Goal: Task Accomplishment & Management: Complete application form

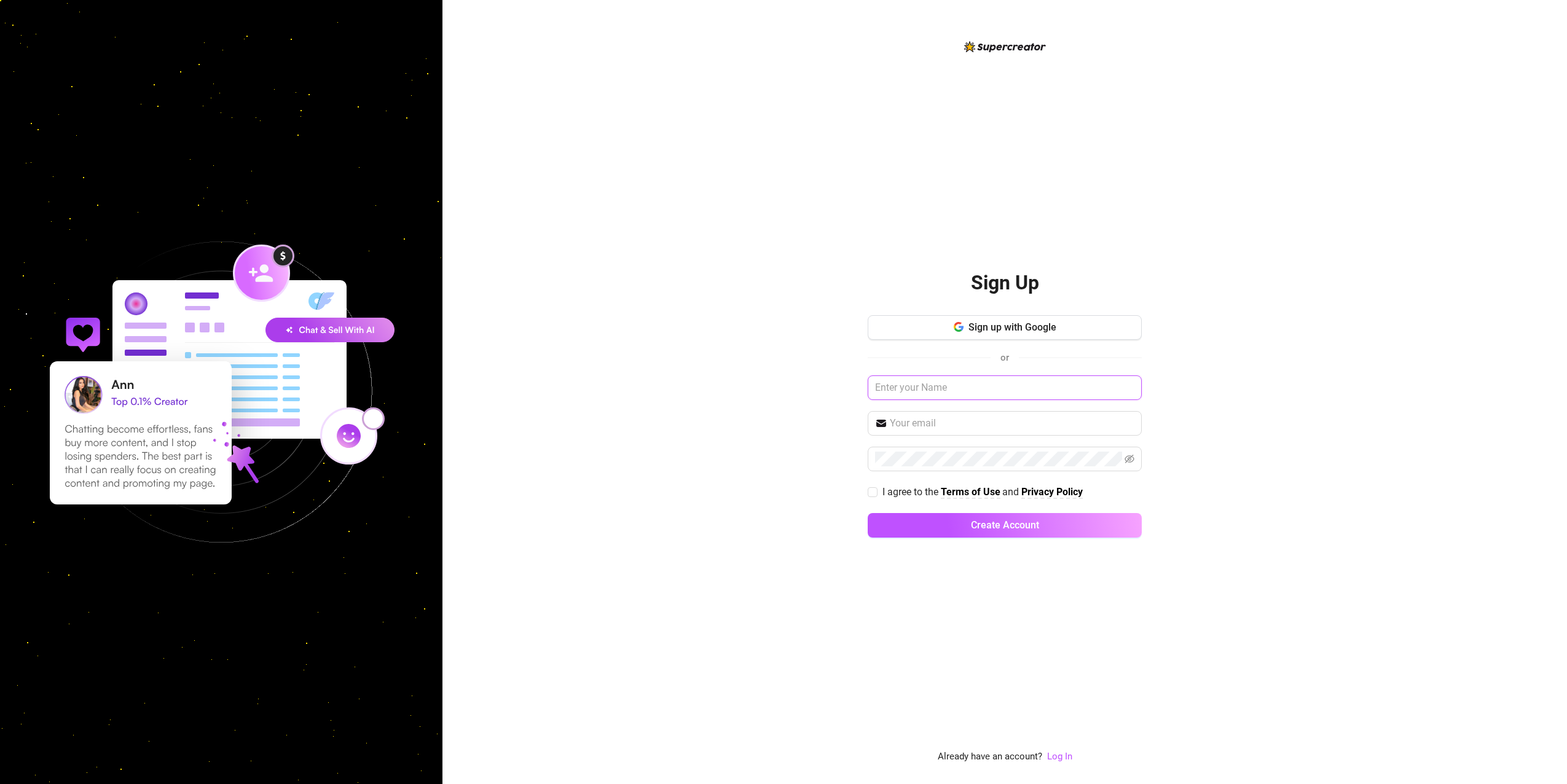
click at [947, 388] on input "text" at bounding box center [1004, 388] width 274 height 25
click at [1017, 320] on button "Sign up with Google" at bounding box center [1004, 328] width 274 height 25
click at [929, 388] on input "text" at bounding box center [1004, 388] width 274 height 25
type input "kerms veil"
click at [954, 419] on input "text" at bounding box center [1012, 423] width 245 height 15
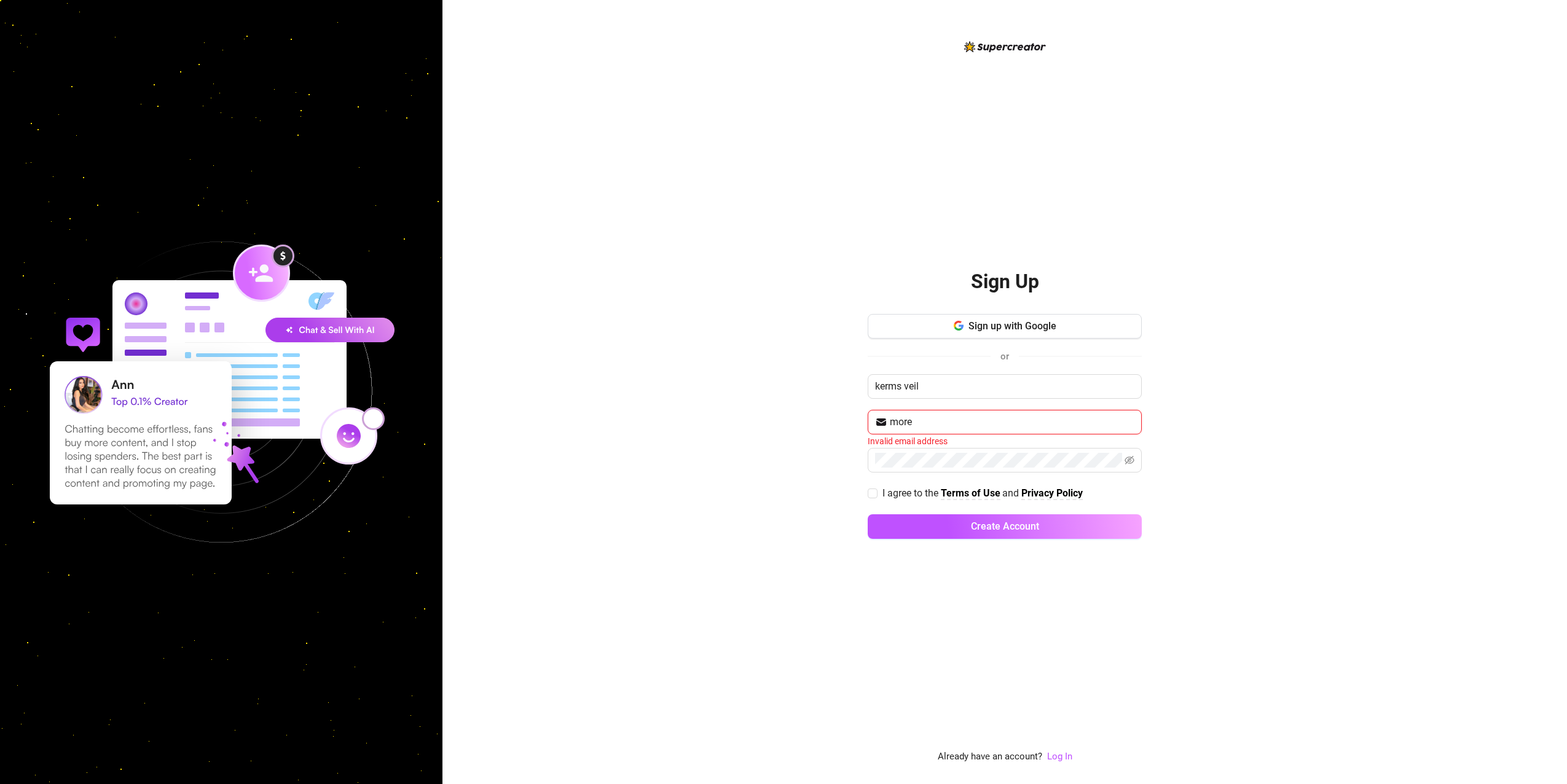
type input "[EMAIL_ADDRESS][DOMAIN_NAME]"
click at [1127, 455] on icon "eye-invisible" at bounding box center [1129, 459] width 10 height 10
click at [874, 491] on input "I agree to the Terms of Use and Privacy Policy" at bounding box center [872, 491] width 9 height 9
checkbox input "true"
click at [917, 522] on button "Create Account" at bounding box center [1004, 526] width 274 height 25
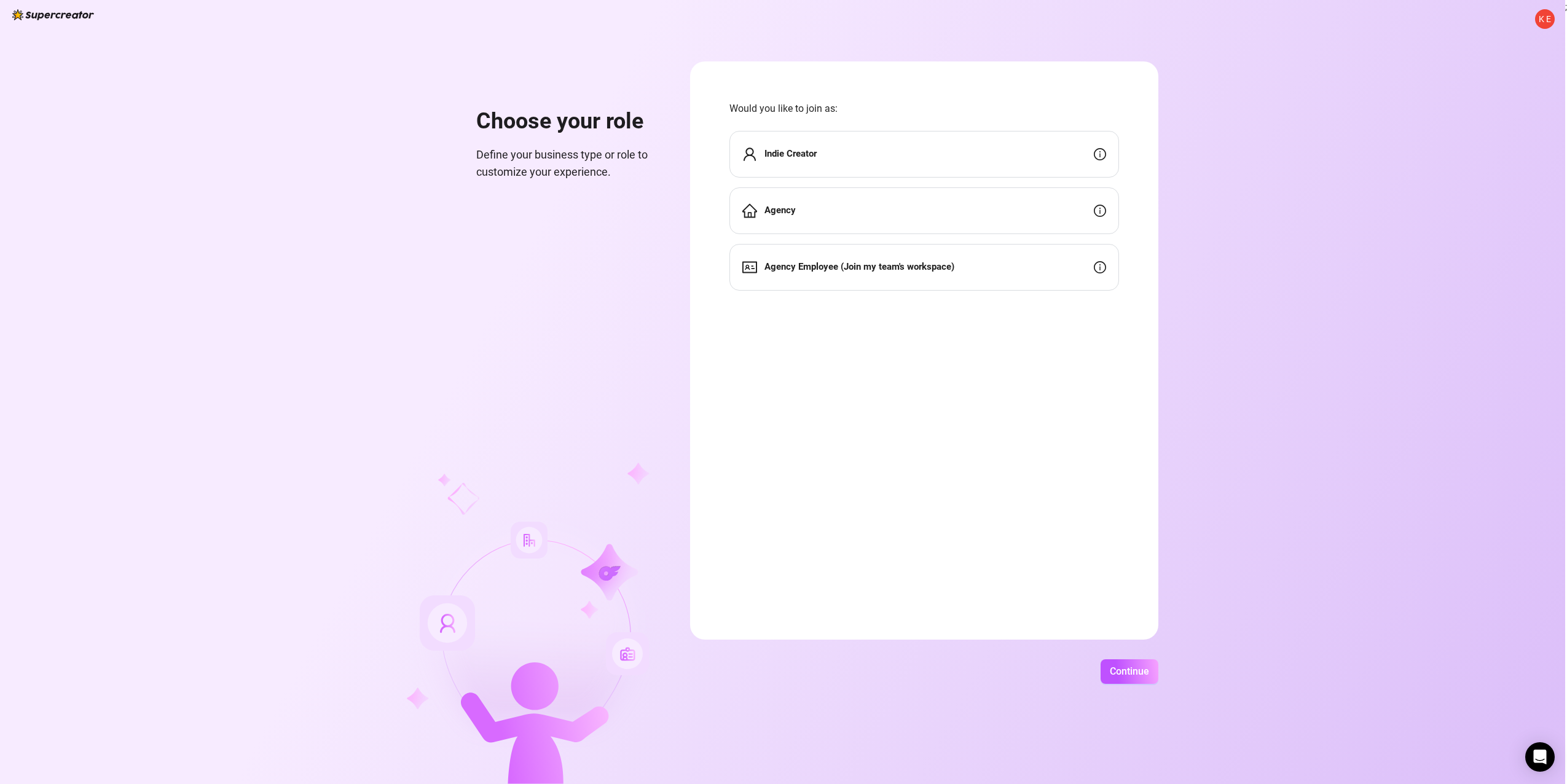
click at [917, 153] on div "Indie Creator" at bounding box center [924, 154] width 389 height 47
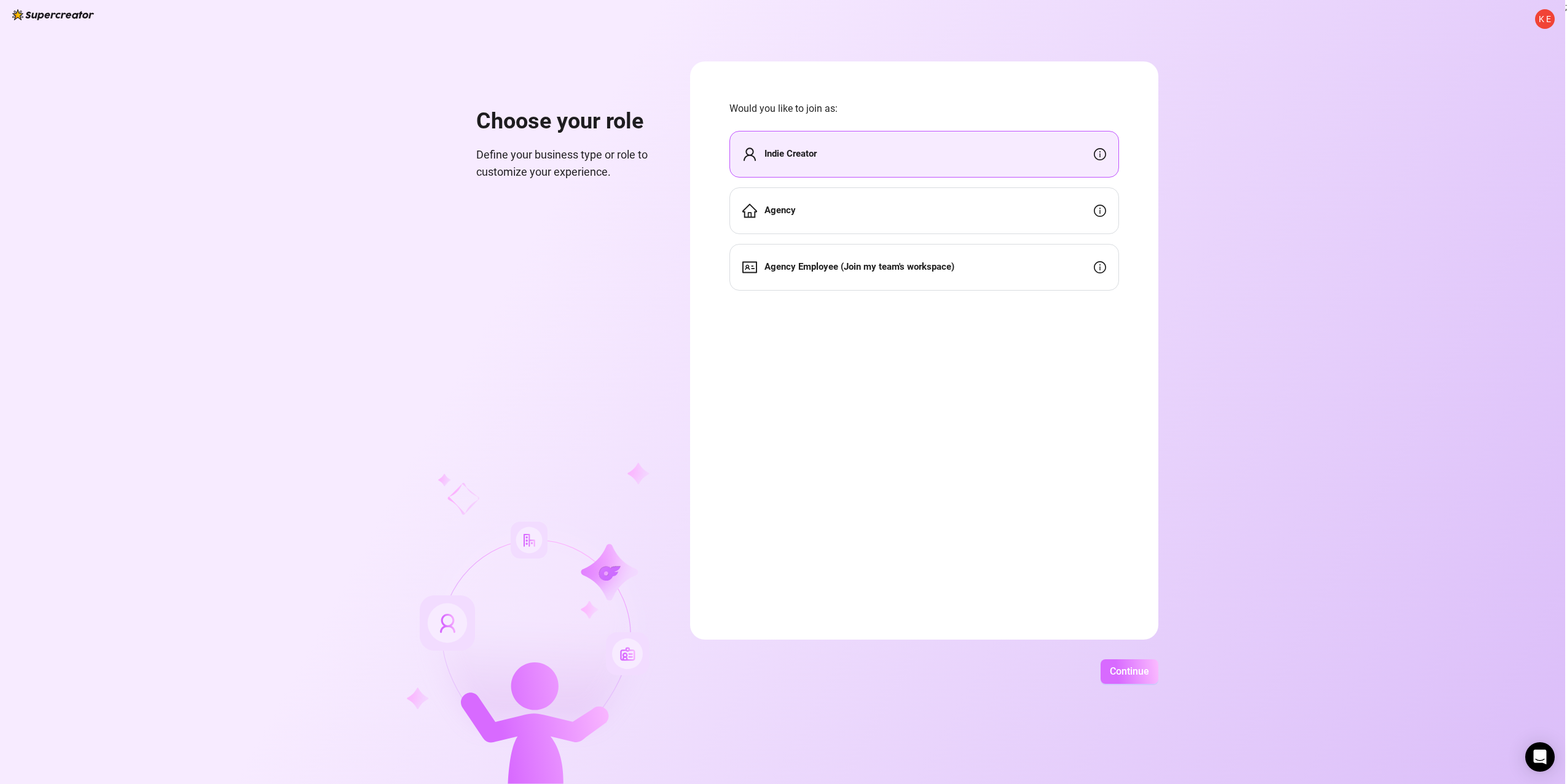
click at [1125, 672] on span "Continue" at bounding box center [1129, 671] width 39 height 11
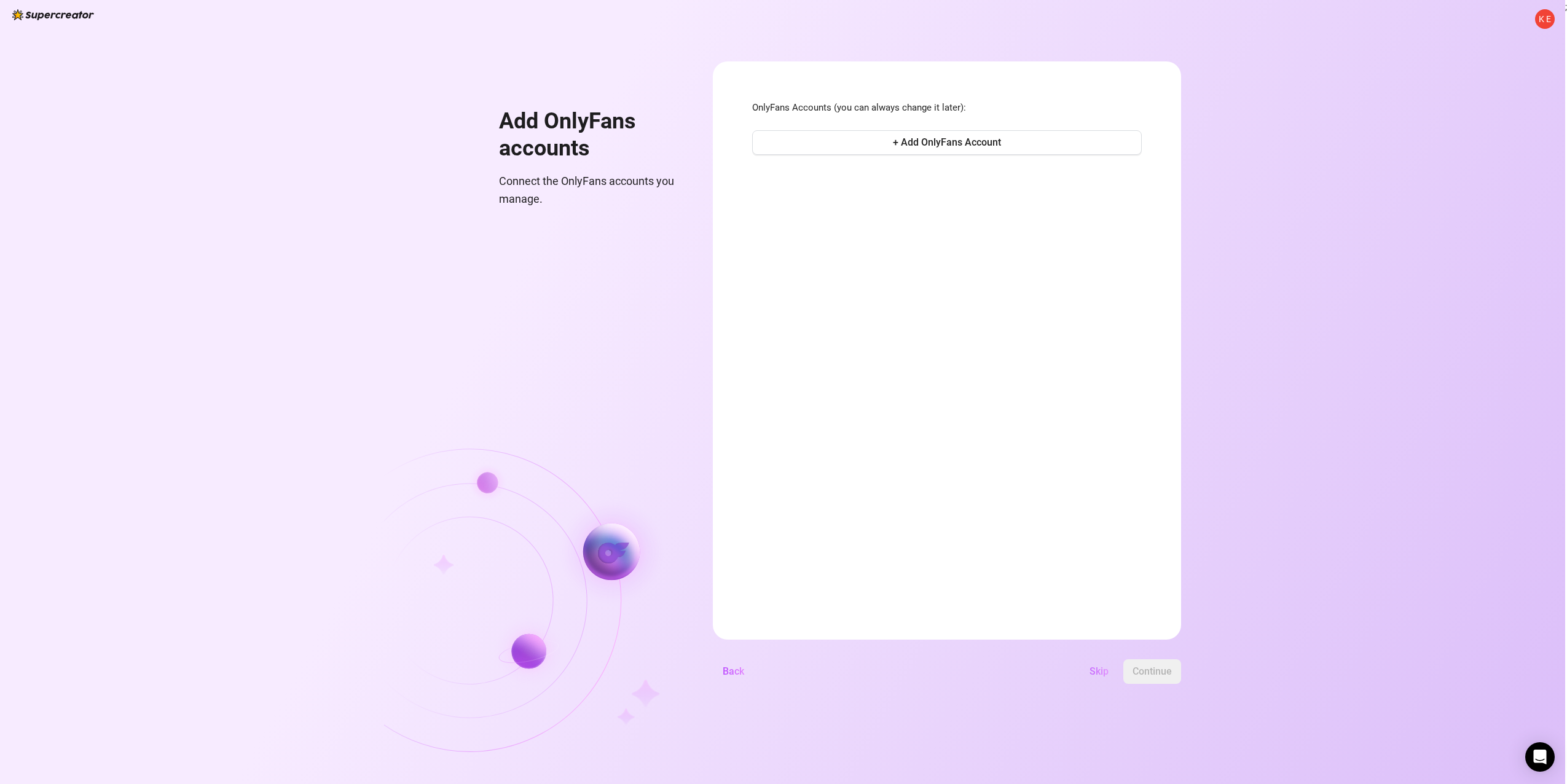
click at [1105, 674] on span "Skip" at bounding box center [1098, 671] width 19 height 11
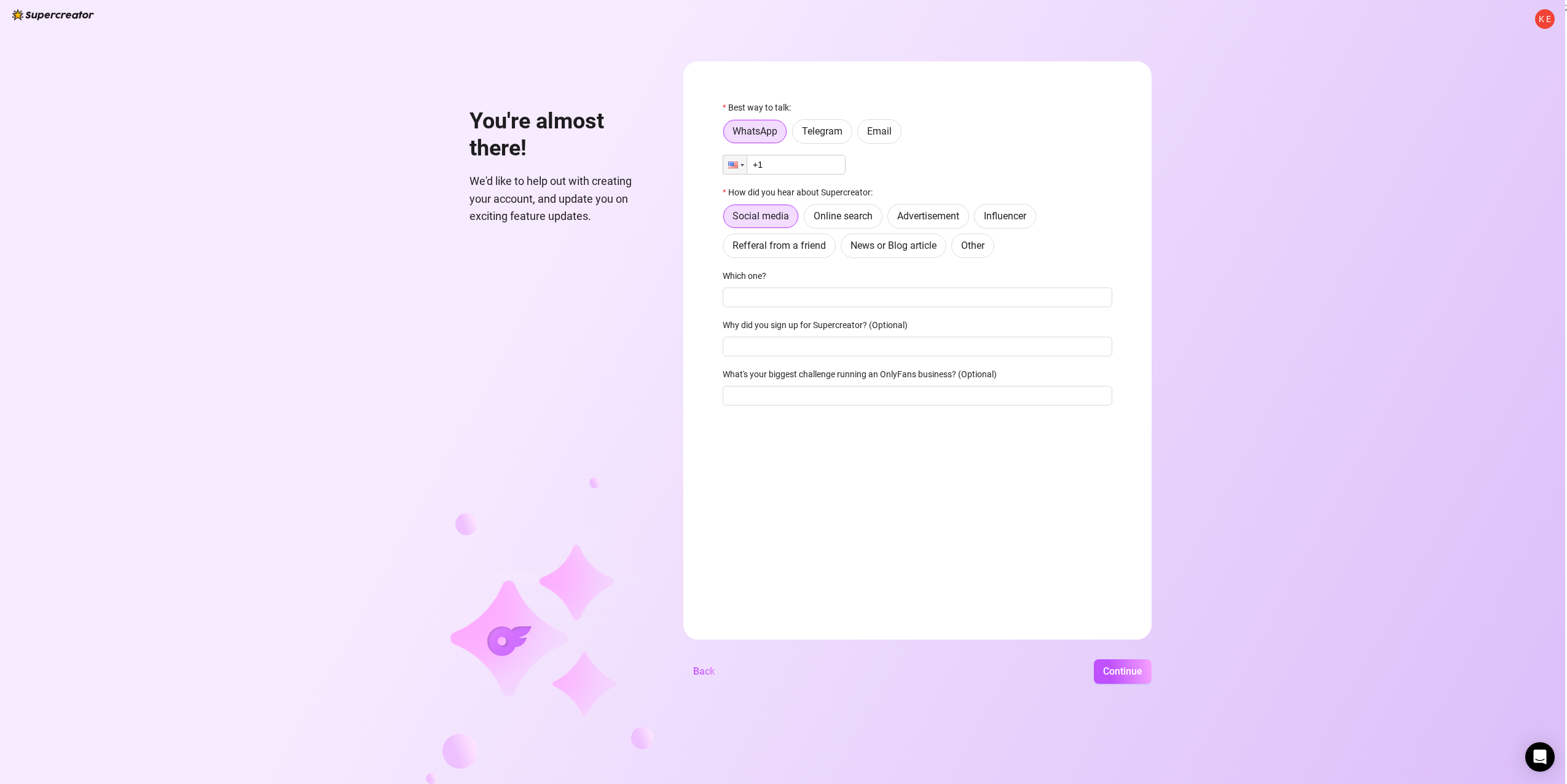
click at [779, 164] on input "+1" at bounding box center [784, 164] width 123 height 20
type input "[PHONE_NUMBER]"
click at [765, 293] on input "Which one?" at bounding box center [918, 298] width 389 height 20
click at [773, 343] on input "Why did you sign up for Supercreator? (Optional)" at bounding box center [918, 347] width 389 height 20
type input "great"
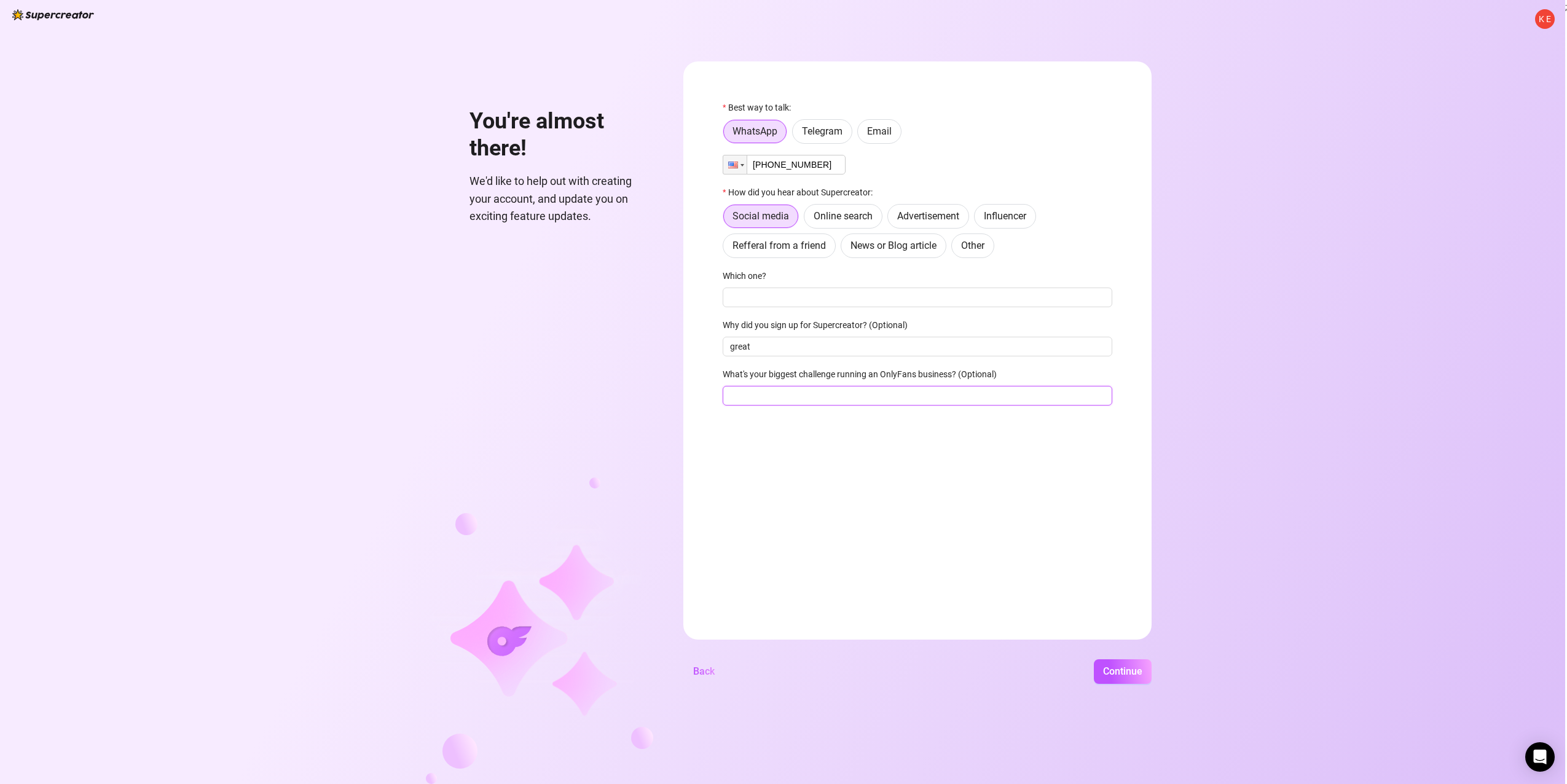
click at [778, 398] on input "What's your biggest challenge running an OnlyFans business? (Optional)" at bounding box center [918, 396] width 389 height 20
type input "create"
click at [781, 306] on input "Which one?" at bounding box center [918, 298] width 389 height 20
click at [749, 216] on span "Social media" at bounding box center [761, 216] width 56 height 11
click at [727, 220] on input "Social media" at bounding box center [727, 220] width 0 height 0
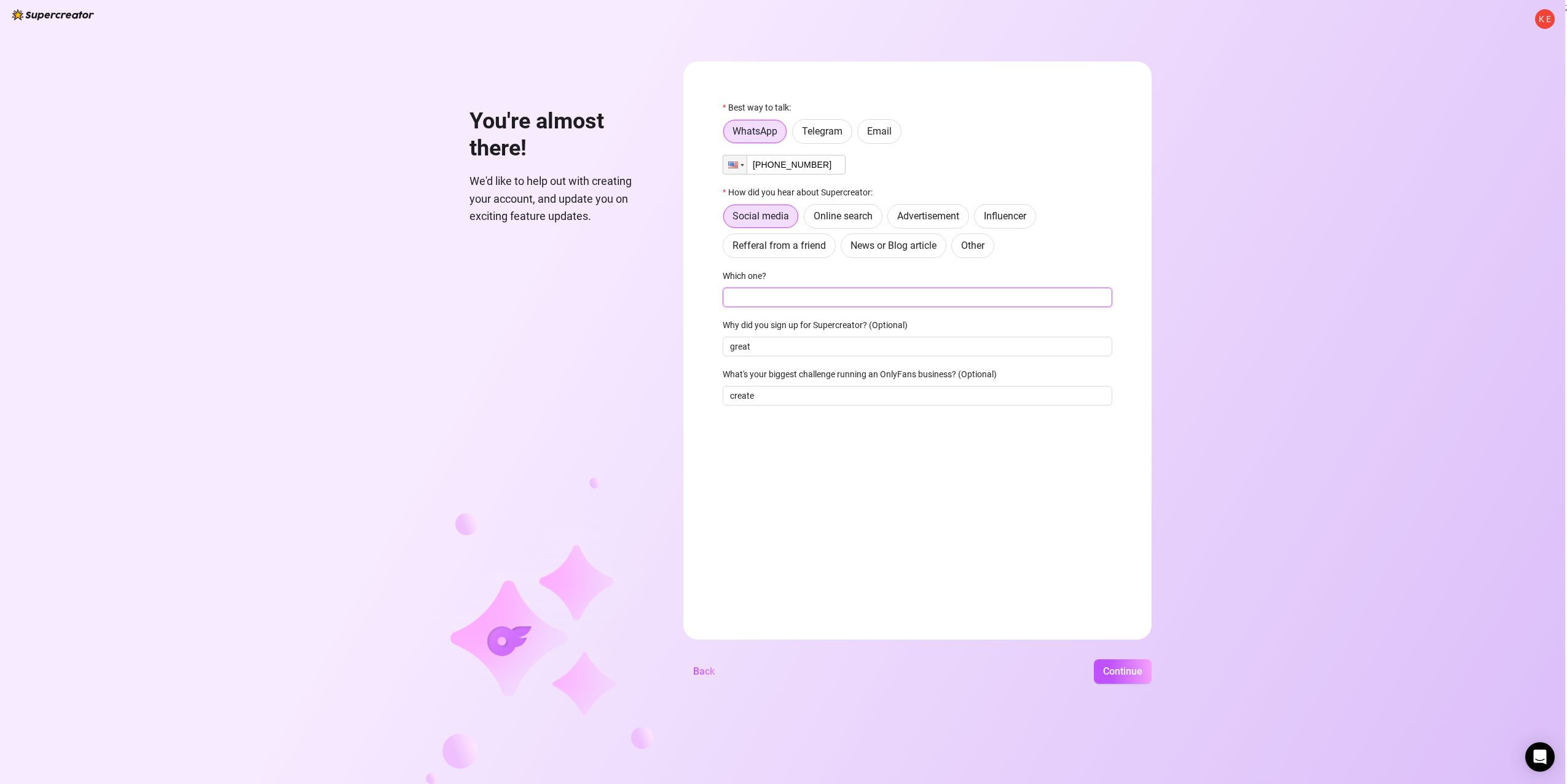
click at [783, 292] on input "Which one?" at bounding box center [918, 298] width 389 height 20
click at [1126, 671] on span "Continue" at bounding box center [1123, 671] width 39 height 11
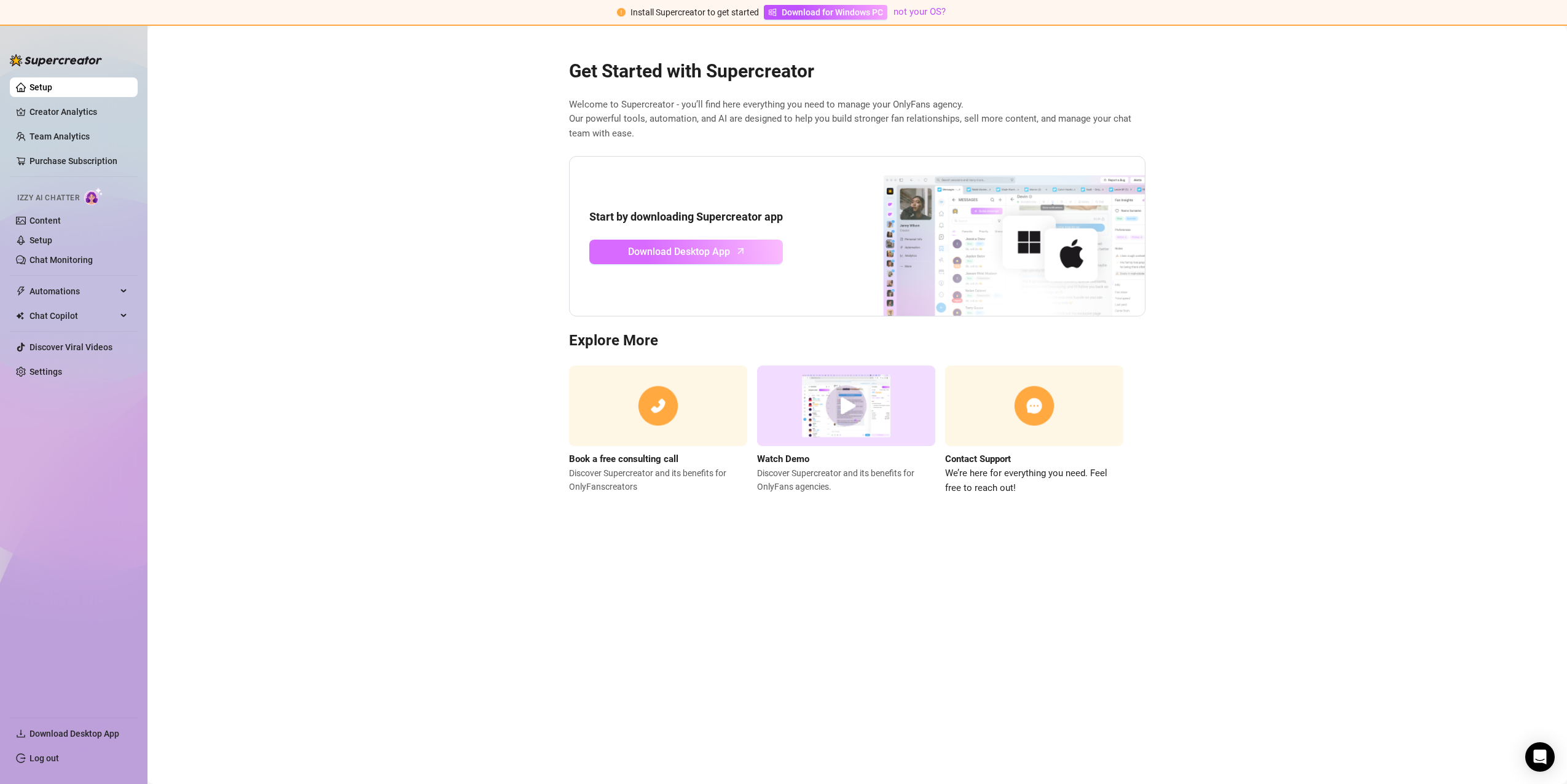
click at [667, 246] on span "Download Desktop App" at bounding box center [679, 251] width 102 height 16
